Goal: Task Accomplishment & Management: Use online tool/utility

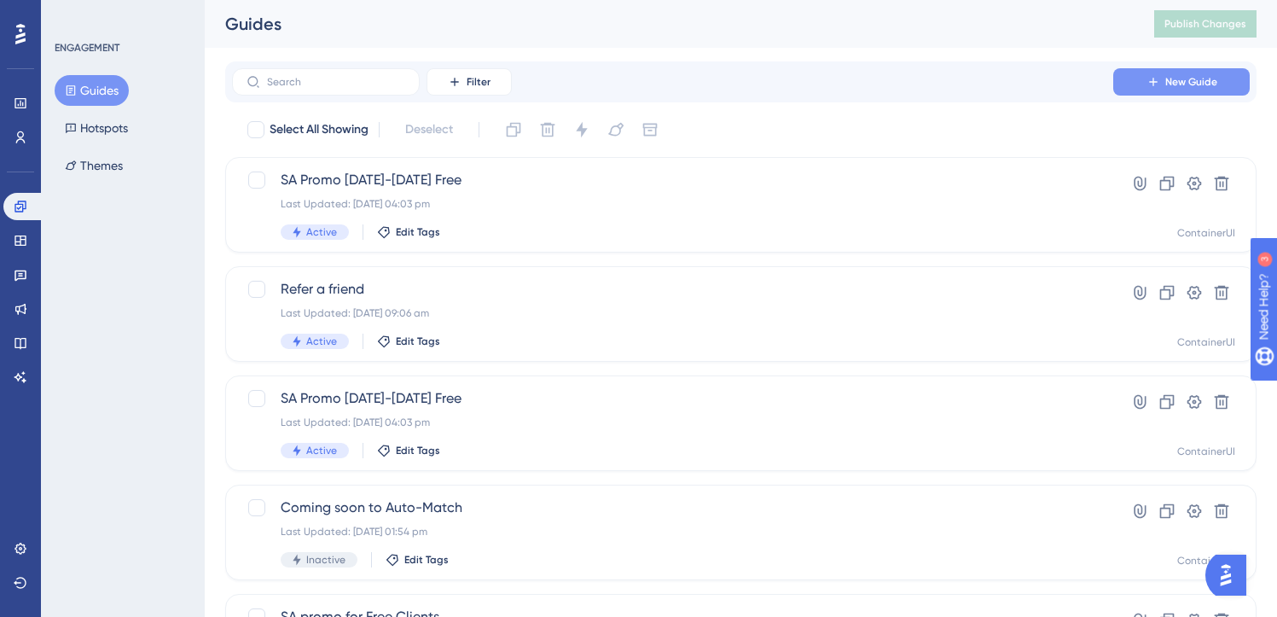
click at [1195, 90] on button "New Guide" at bounding box center [1181, 81] width 137 height 27
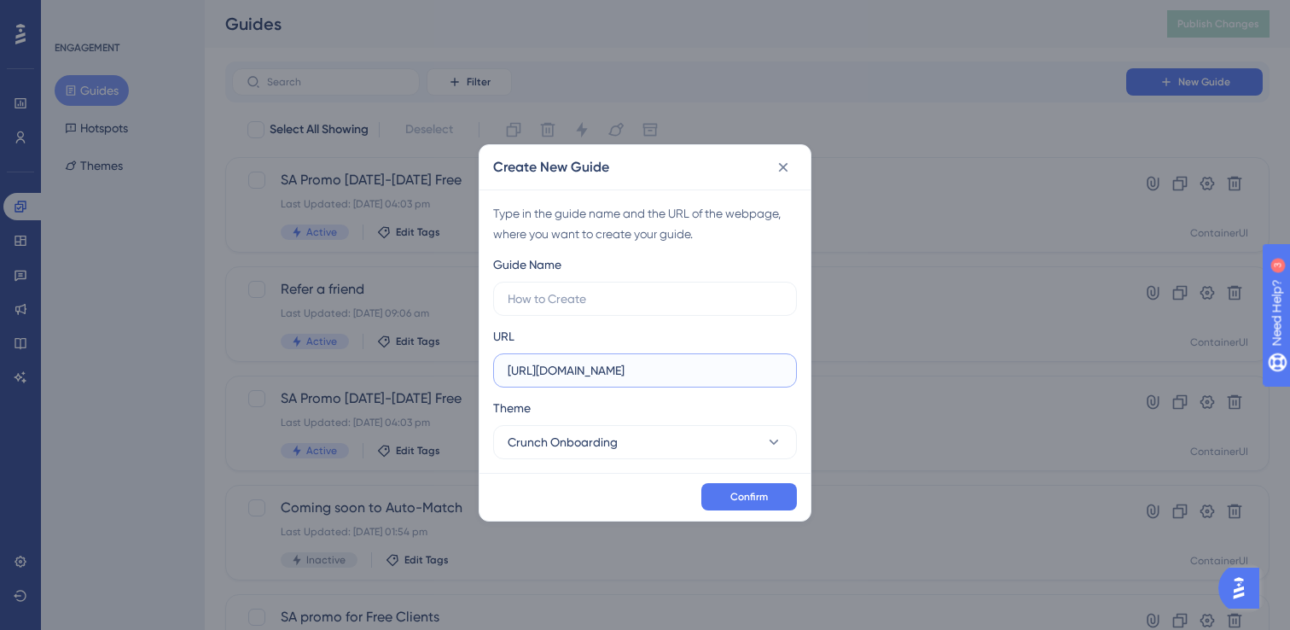
click at [635, 361] on input "[URL][DOMAIN_NAME]" at bounding box center [645, 370] width 275 height 19
paste input "/banking/"
type input "[URL][DOMAIN_NAME]"
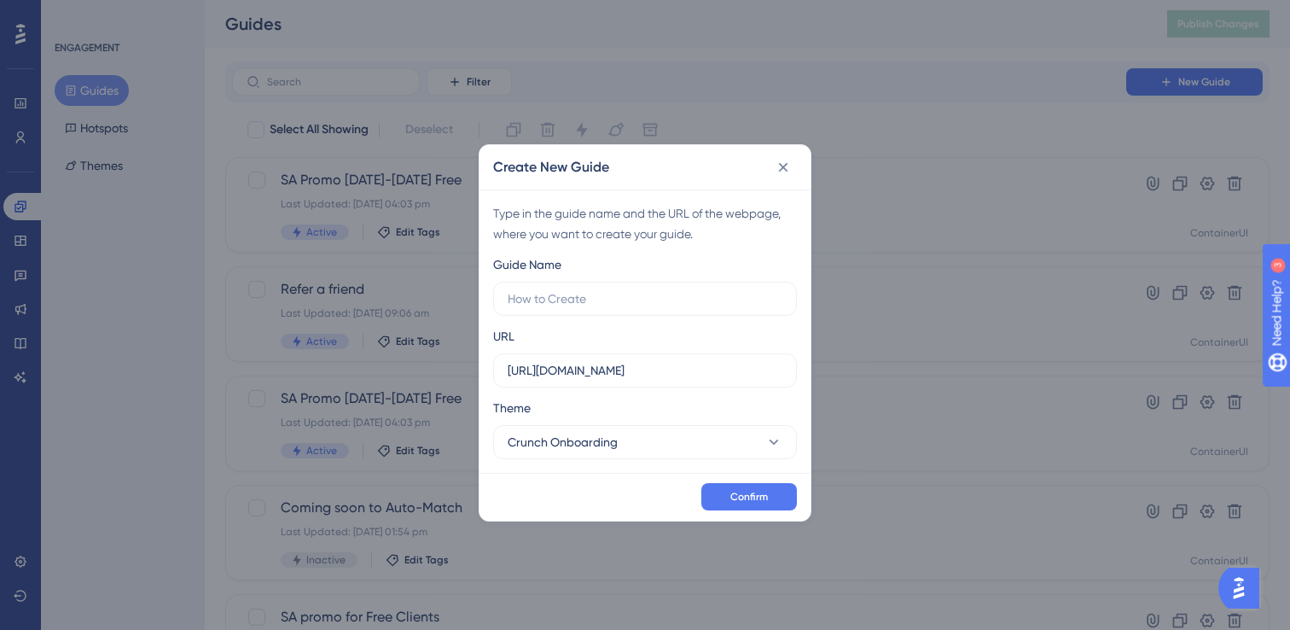
click at [690, 340] on div "URL [URL][DOMAIN_NAME]" at bounding box center [645, 356] width 304 height 61
click at [641, 300] on input "text" at bounding box center [645, 298] width 275 height 19
type input "Test for Crunch Lite"
click at [684, 450] on button "Crunch Onboarding" at bounding box center [645, 442] width 304 height 34
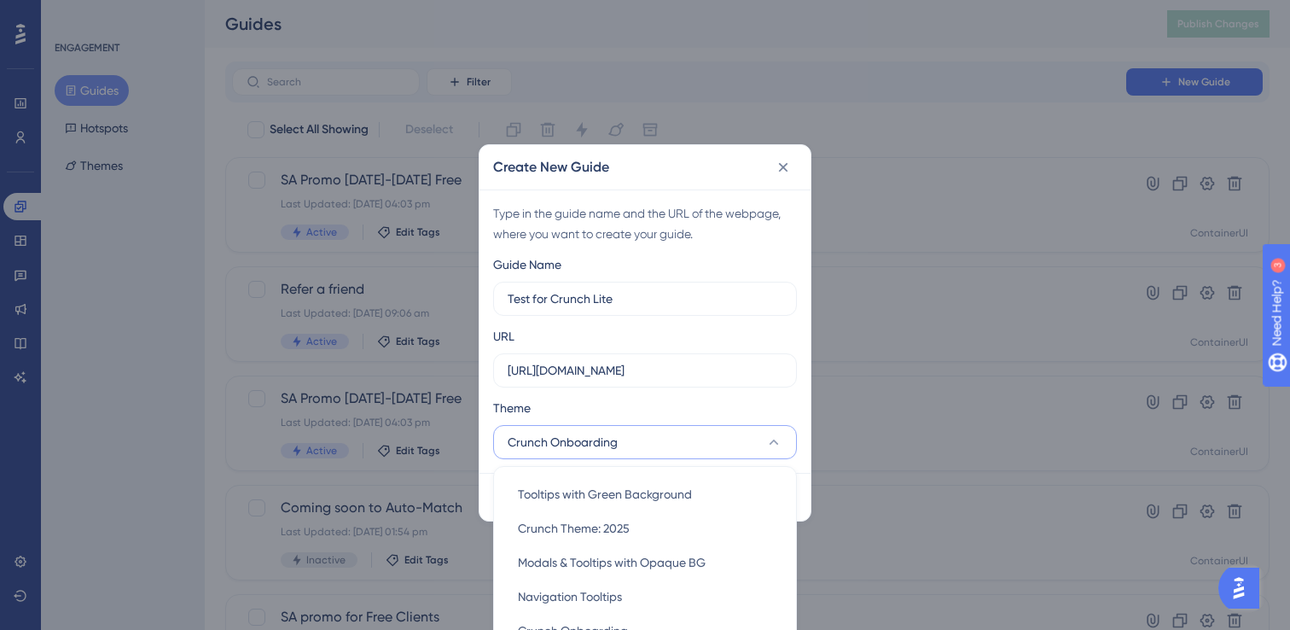
scroll to position [75, 0]
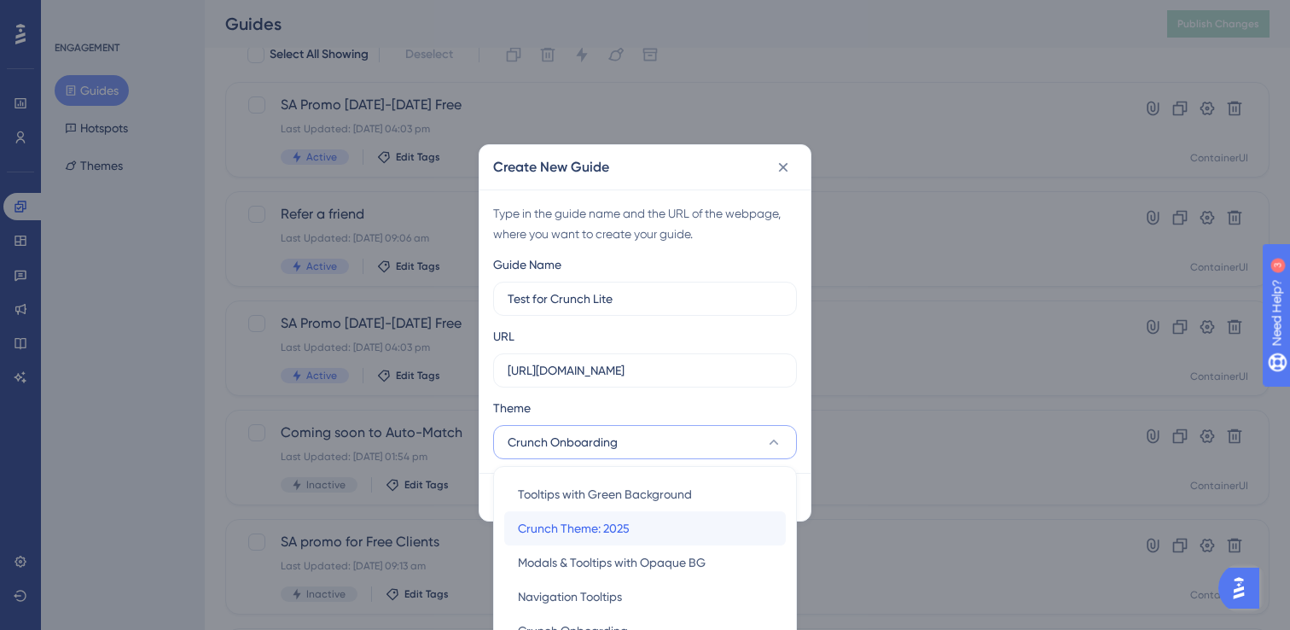
click at [615, 532] on span "Crunch Theme: 2025" at bounding box center [574, 528] width 112 height 20
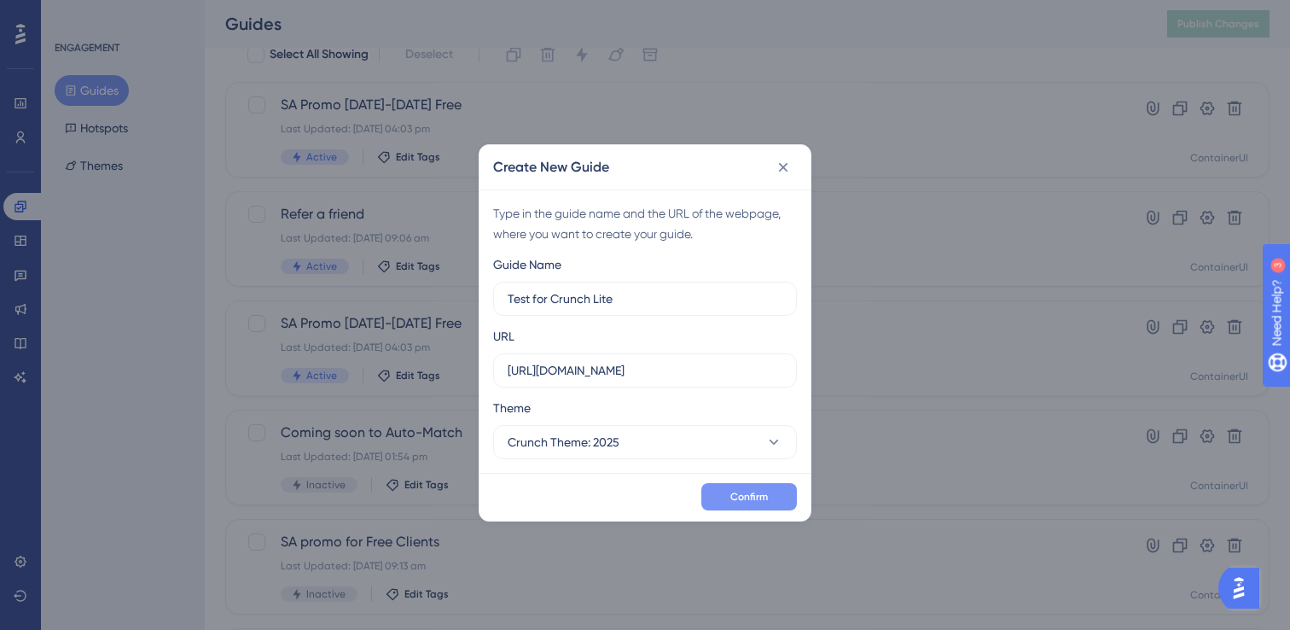
click at [757, 503] on button "Confirm" at bounding box center [749, 496] width 96 height 27
